Goal: Transaction & Acquisition: Purchase product/service

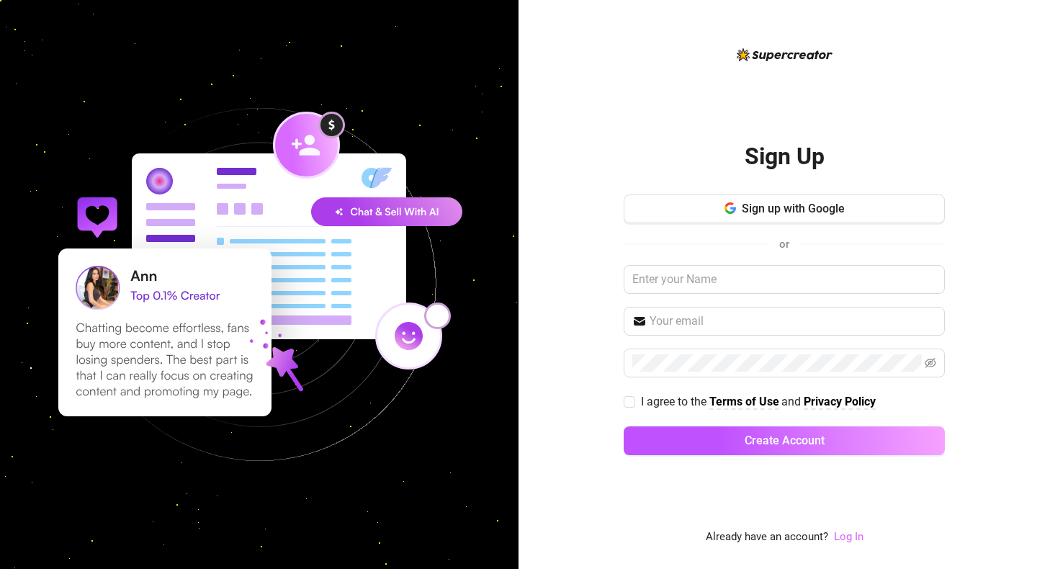
click at [850, 542] on link "Log In" at bounding box center [849, 536] width 30 height 13
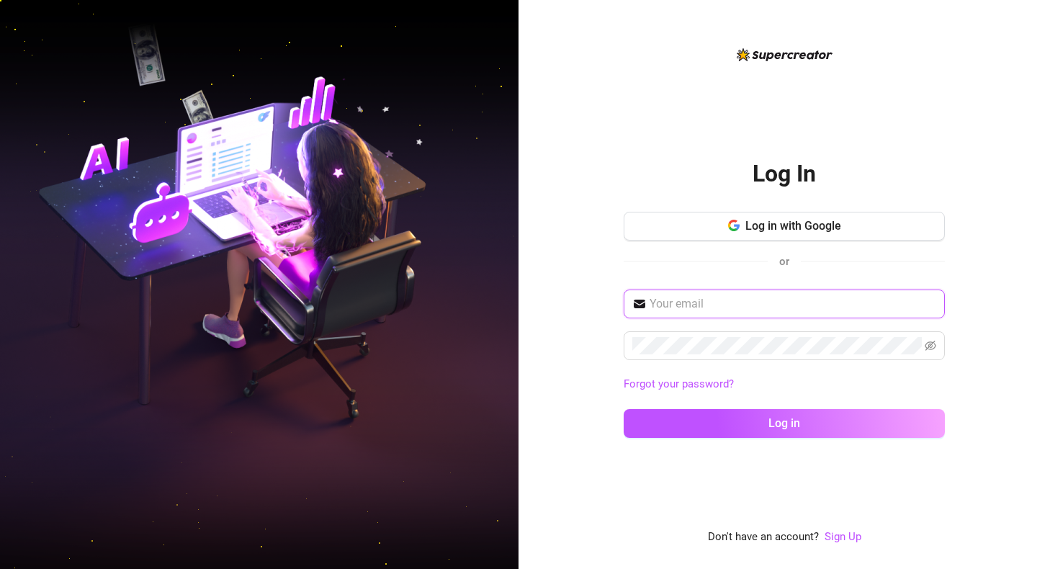
type input "[EMAIL_ADDRESS][DOMAIN_NAME]"
click at [784, 423] on button "Log in" at bounding box center [784, 423] width 321 height 29
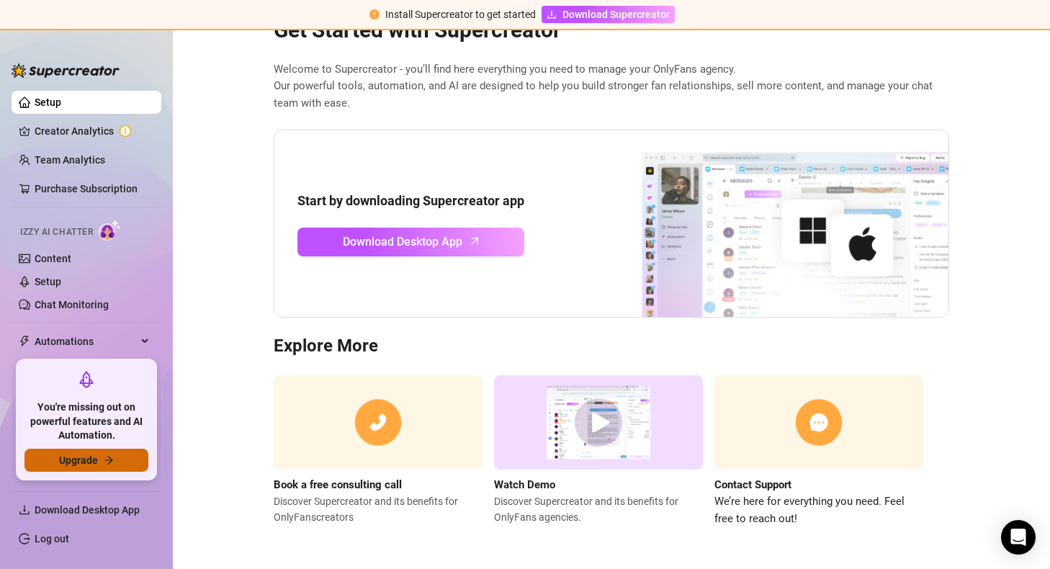
scroll to position [53, 0]
click at [94, 472] on div "You're missing out on powerful features and AI Automation. Upgrade" at bounding box center [86, 419] width 141 height 121
click at [97, 464] on span "Upgrade" at bounding box center [78, 460] width 39 height 12
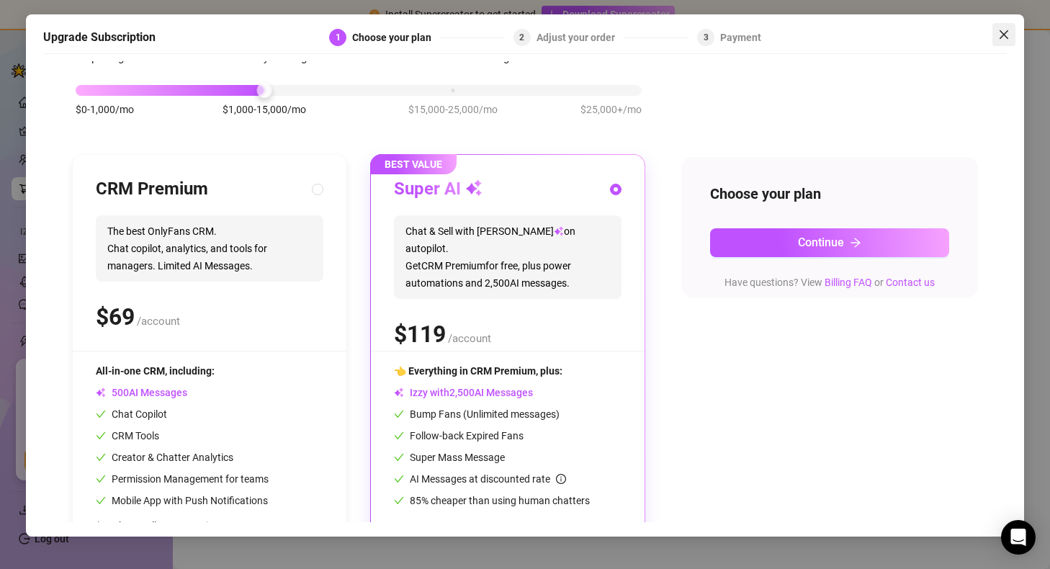
click at [1002, 35] on icon "close" at bounding box center [1004, 35] width 12 height 12
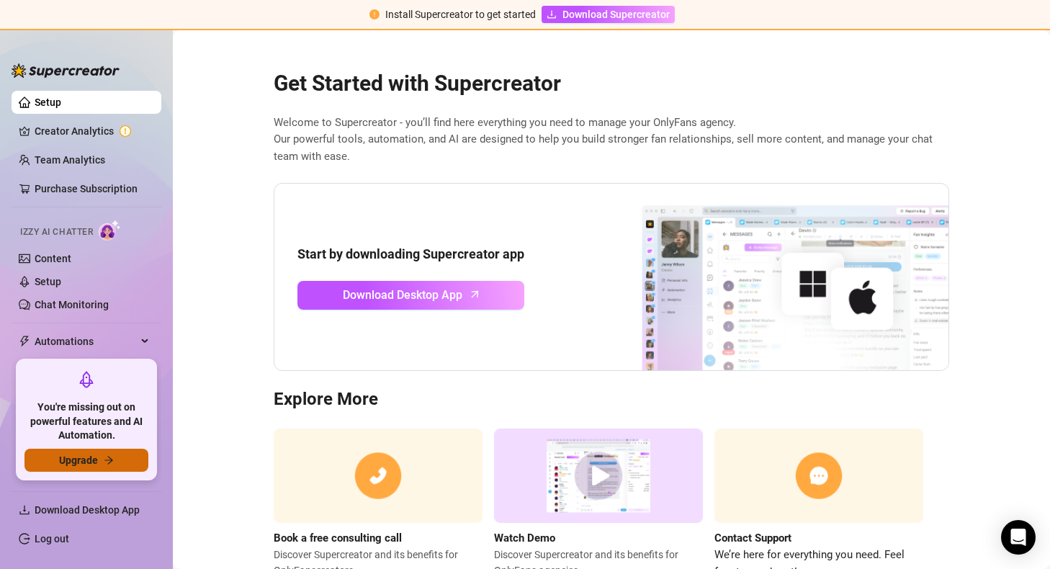
click at [124, 451] on button "Upgrade" at bounding box center [86, 460] width 124 height 23
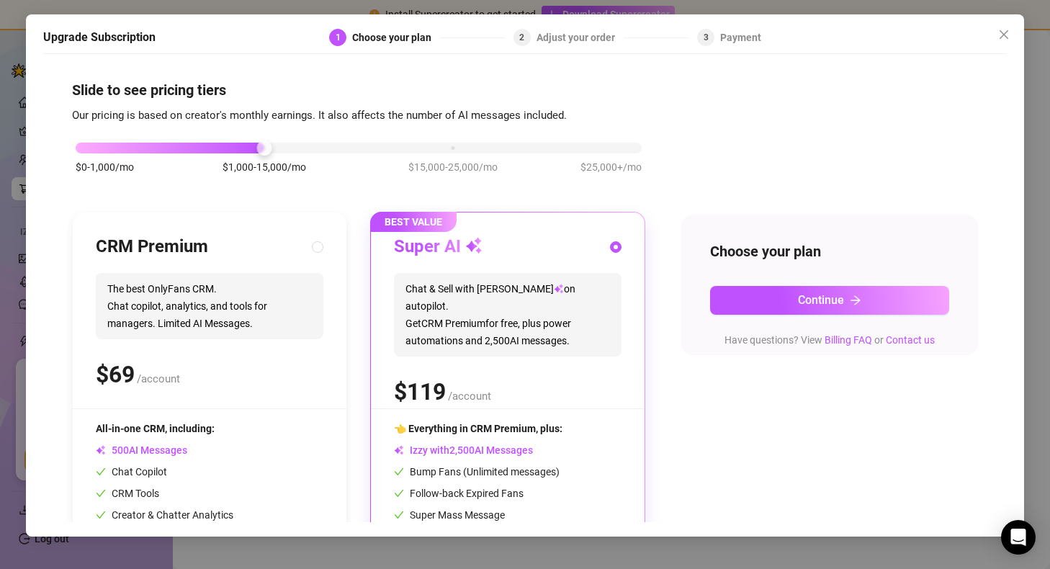
click at [253, 360] on div "$ /account" at bounding box center [210, 374] width 228 height 36
radio input "true"
radio input "false"
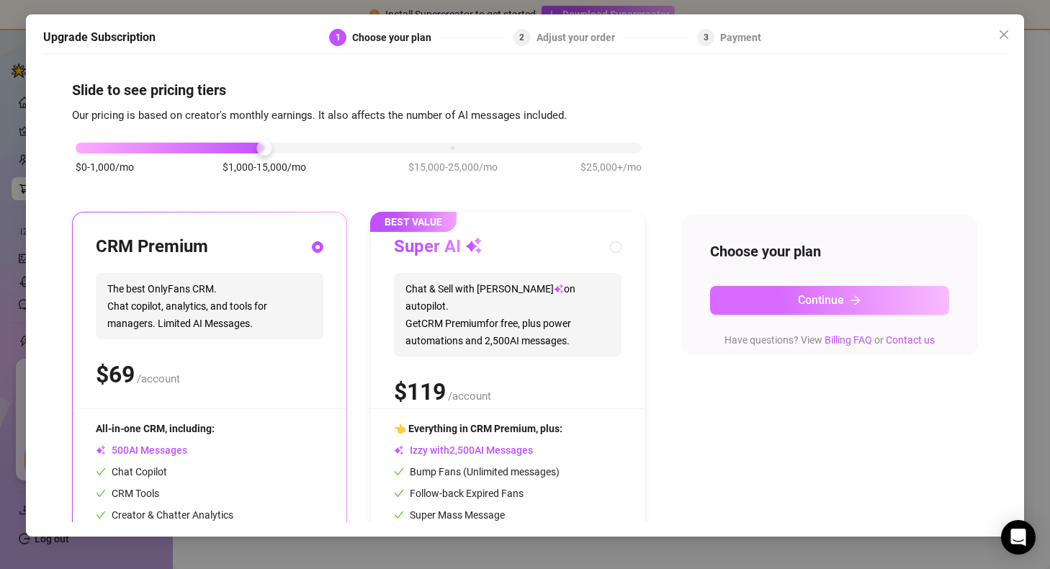
click at [882, 298] on button "Continue" at bounding box center [829, 300] width 238 height 29
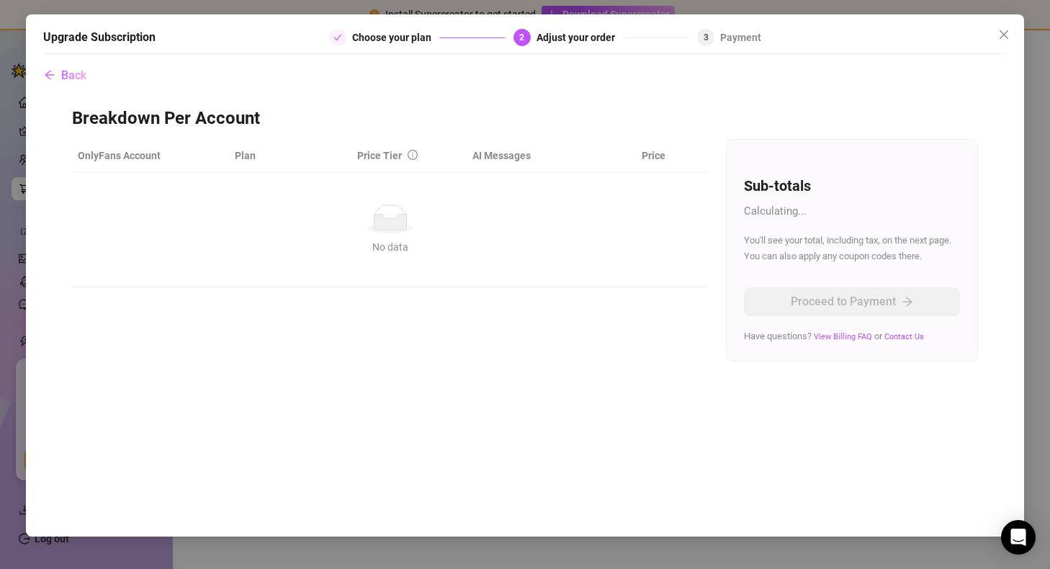
click at [503, 261] on td "No data No data" at bounding box center [390, 230] width 636 height 115
click at [878, 245] on span "You'll see your total, including tax, on the next page. You can also apply any …" at bounding box center [847, 248] width 207 height 27
click at [338, 40] on icon "check" at bounding box center [337, 37] width 9 height 9
click at [72, 76] on span "Back" at bounding box center [73, 75] width 25 height 14
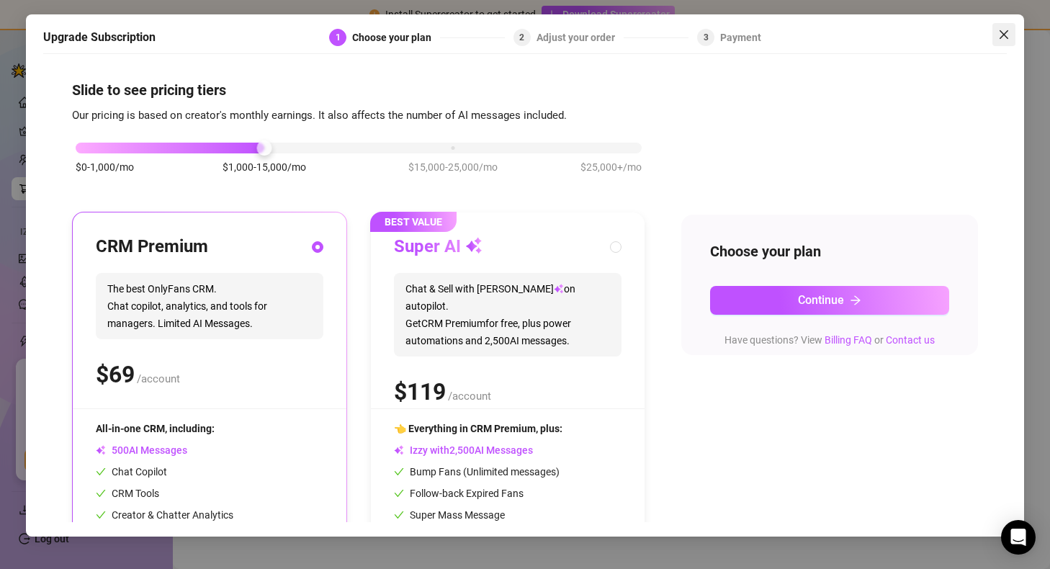
click at [1002, 35] on icon "close" at bounding box center [1004, 35] width 12 height 12
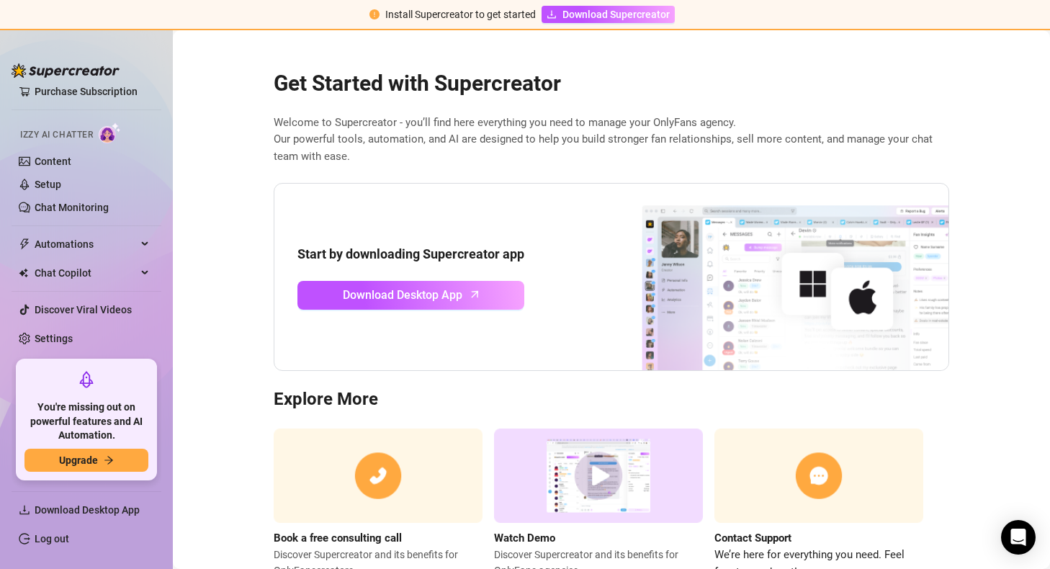
scroll to position [96, 0]
click at [569, 3] on div "Install Supercreator to get started Download Supercreator" at bounding box center [525, 15] width 1050 height 30
click at [566, 10] on span "Download Supercreator" at bounding box center [615, 14] width 107 height 16
